Goal: Task Accomplishment & Management: Use online tool/utility

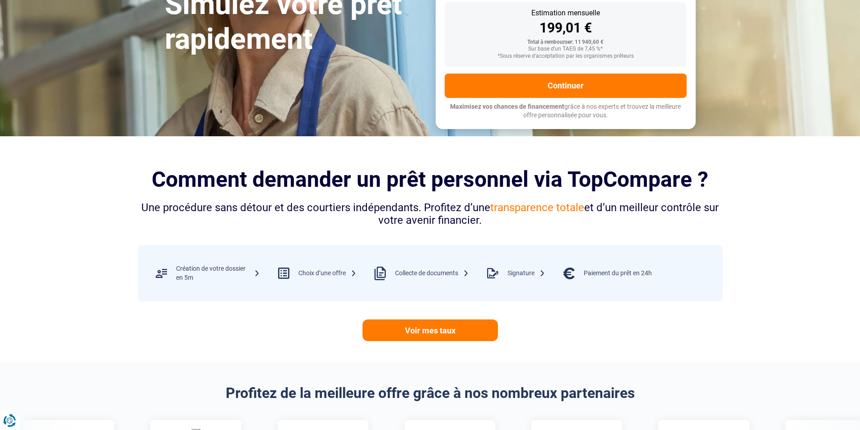
scroll to position [271, 0]
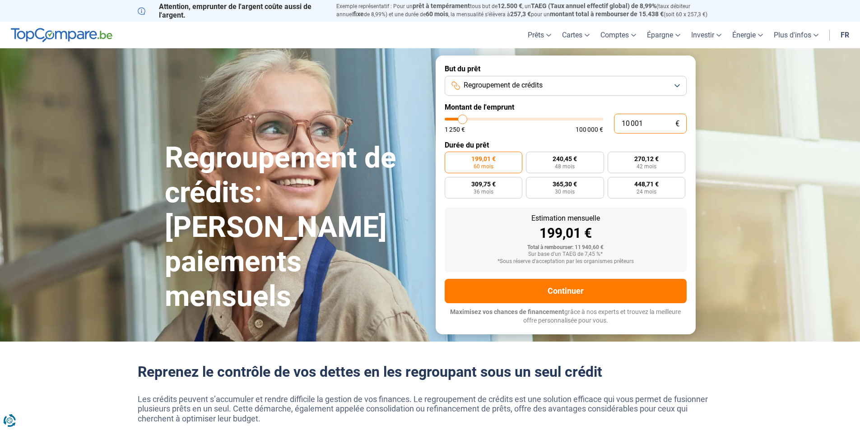
drag, startPoint x: 649, startPoint y: 119, endPoint x: 617, endPoint y: 120, distance: 32.5
click at [618, 119] on input "10 001" at bounding box center [650, 124] width 73 height 20
type input "1"
type input "1250"
type input "15"
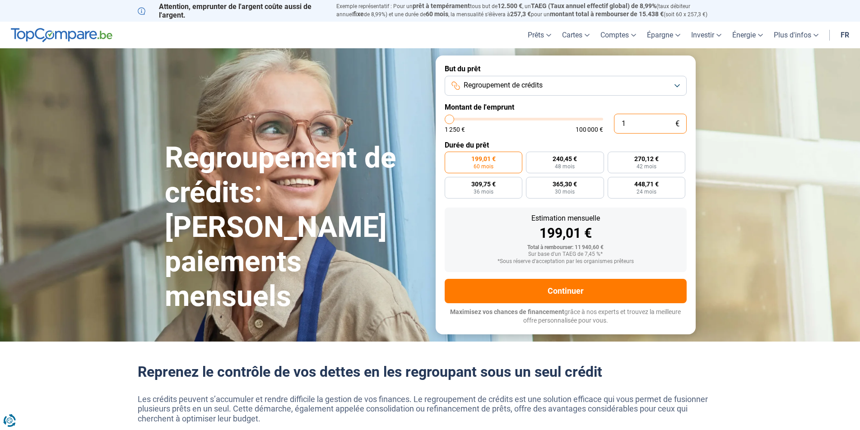
type input "1250"
type input "150"
type input "1250"
type input "1 500"
type input "1500"
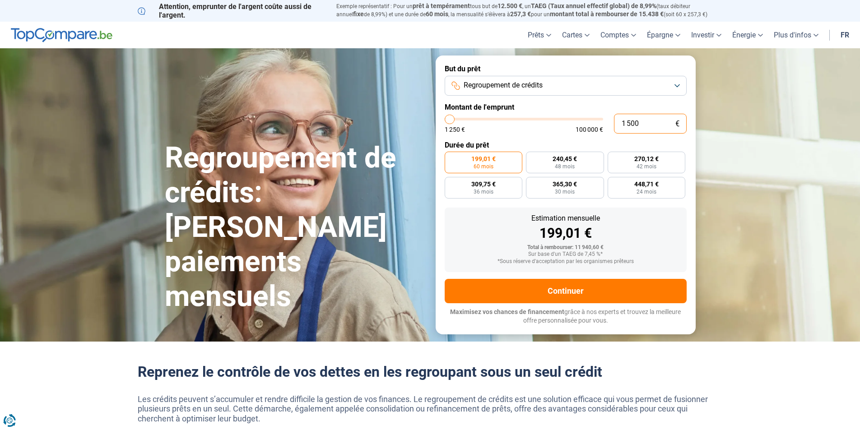
type input "15 000"
type input "15000"
type input "150 000"
type input "100000"
type input "100 000"
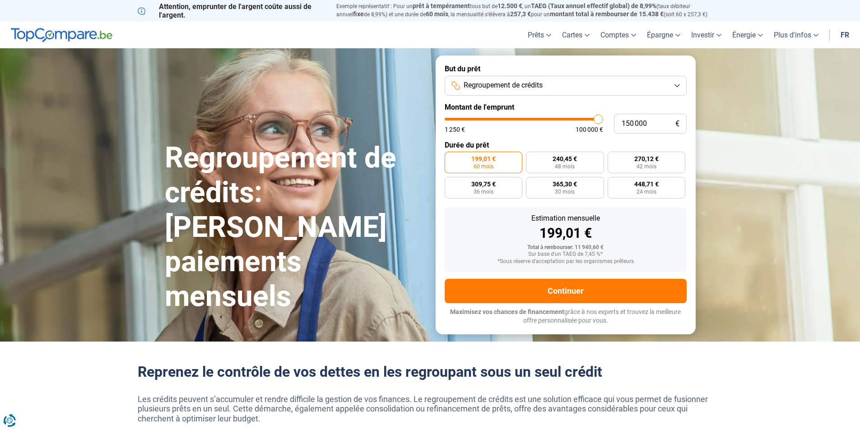
type input "100000"
radio input "false"
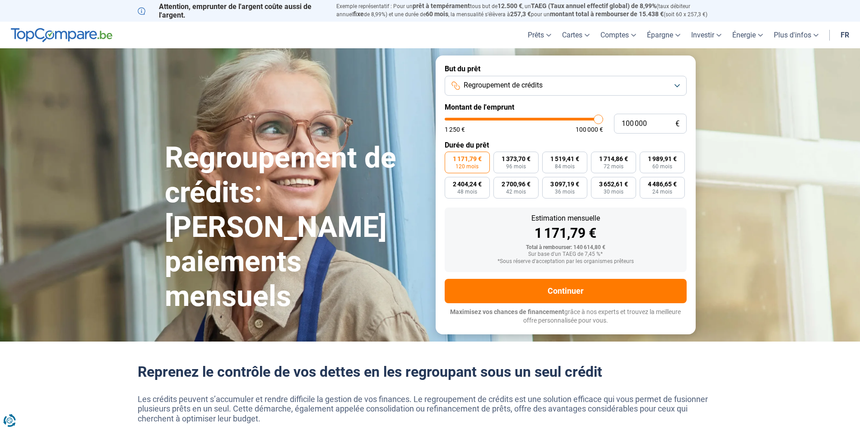
click at [781, 129] on section "Regroupement de crédits: Réduisez vos paiements mensuels Regroupement de crédit…" at bounding box center [430, 194] width 860 height 293
